Goal: Browse casually

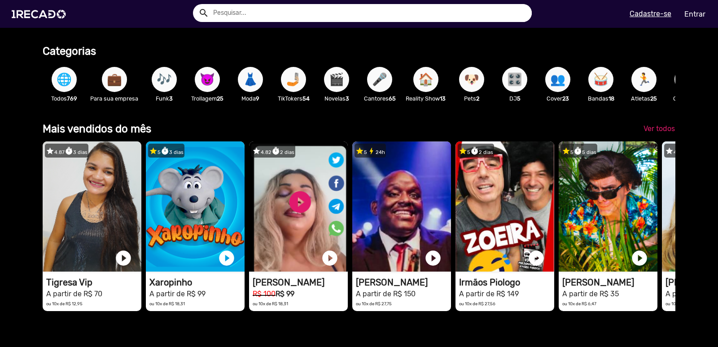
scroll to position [180, 0]
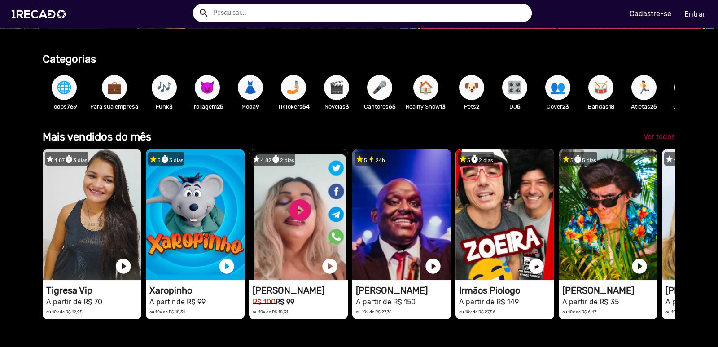
click at [658, 141] on span "Ver todos" at bounding box center [659, 136] width 31 height 9
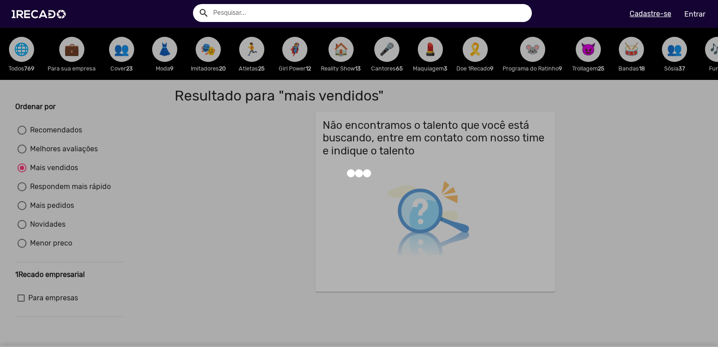
click at [20, 57] on div at bounding box center [359, 173] width 718 height 347
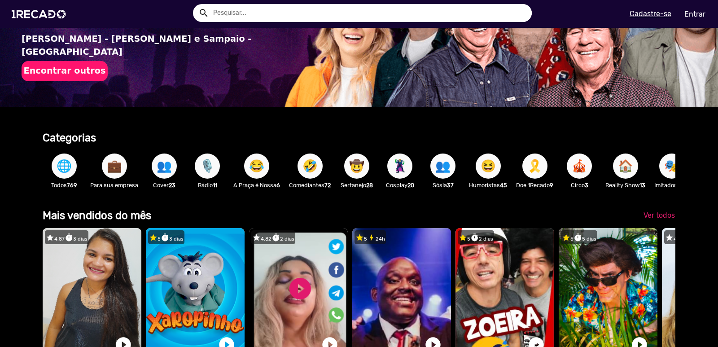
scroll to position [135, 0]
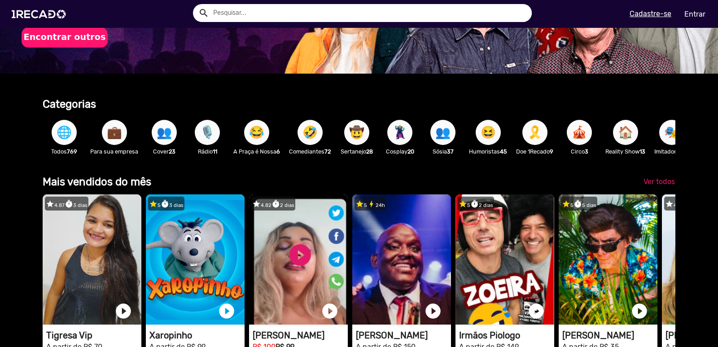
click at [65, 133] on span "🌐" at bounding box center [64, 132] width 15 height 25
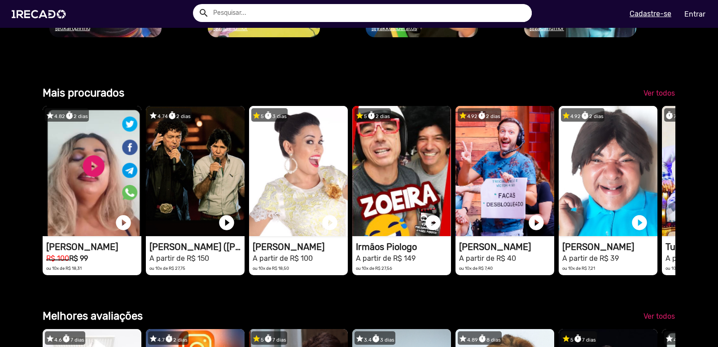
scroll to position [0, 0]
click at [662, 97] on span "Ver todos" at bounding box center [659, 93] width 31 height 9
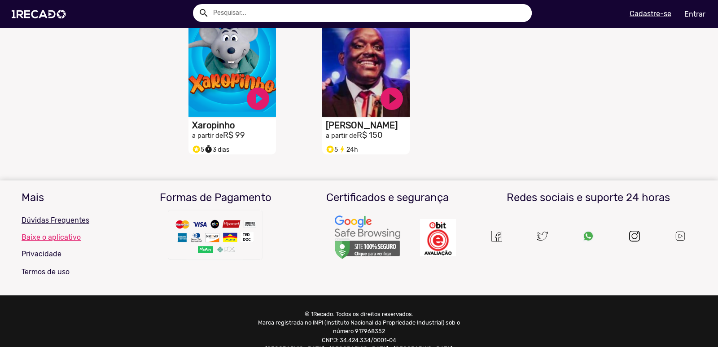
scroll to position [449, 0]
